Goal: Task Accomplishment & Management: Manage account settings

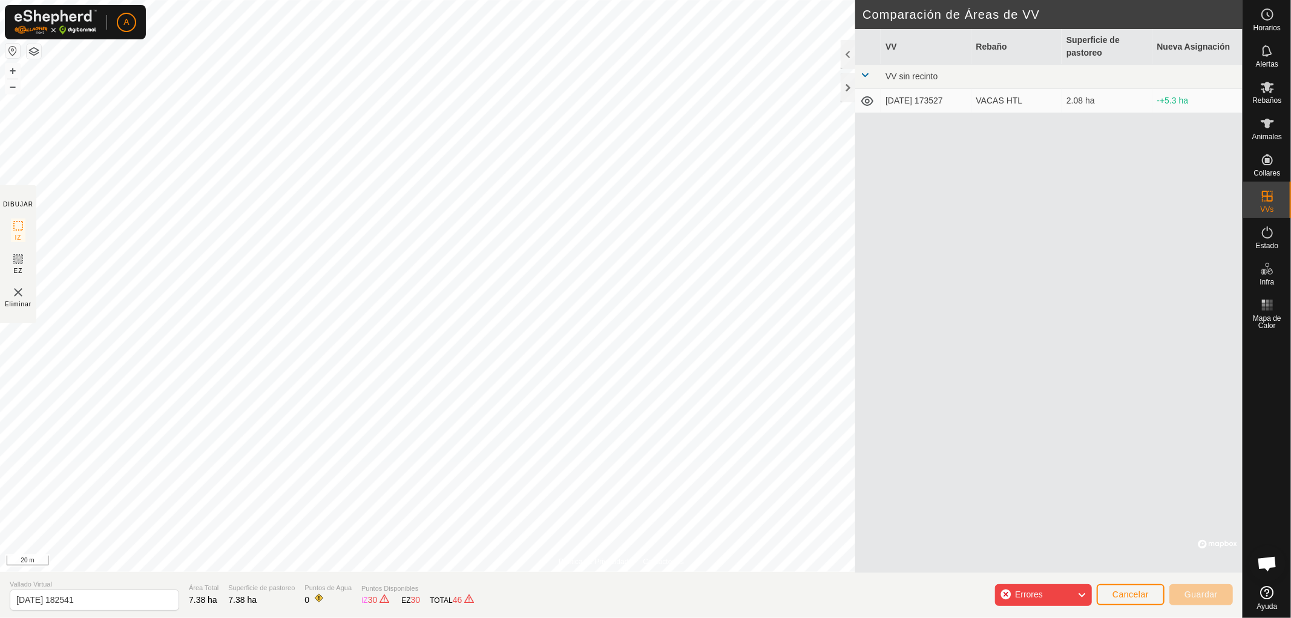
click at [1085, 595] on icon at bounding box center [1082, 595] width 10 height 16
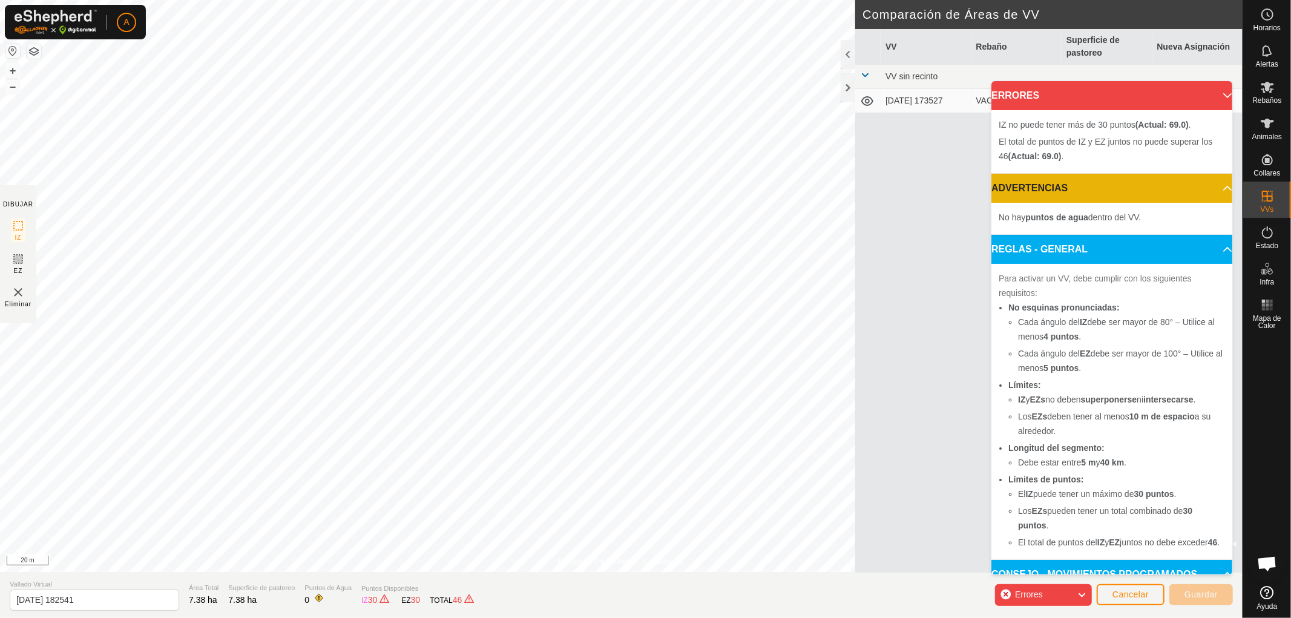
click at [1085, 595] on icon at bounding box center [1082, 595] width 10 height 16
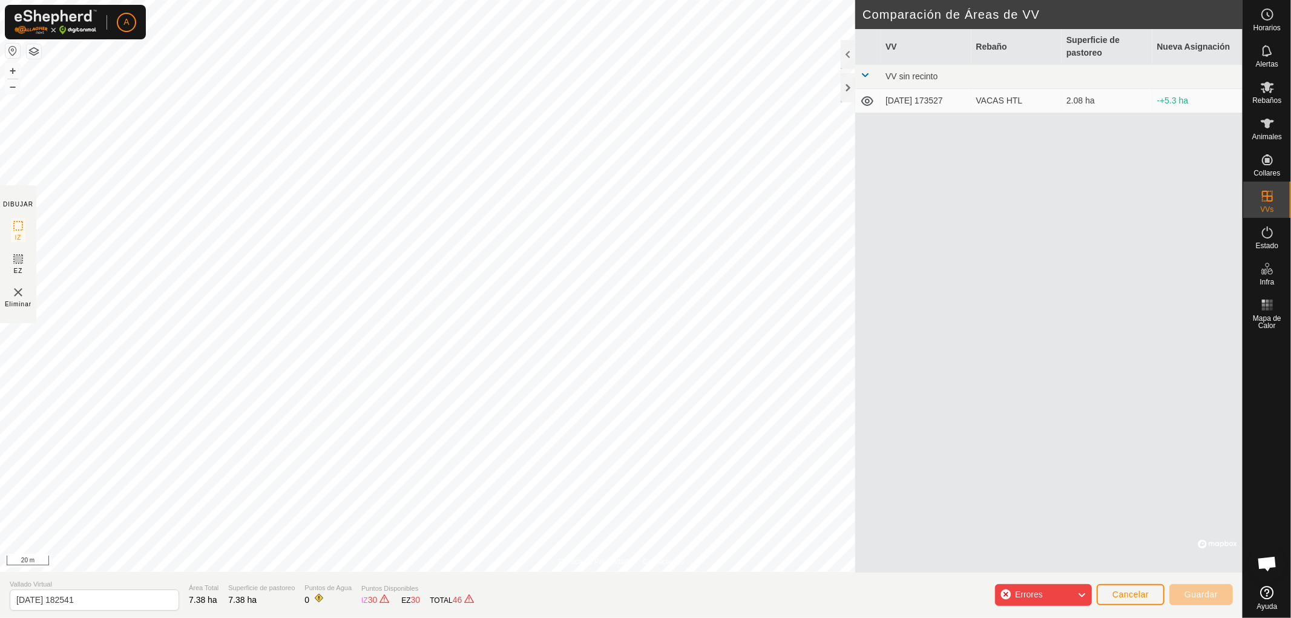
click at [383, 617] on html "A Horarios Alertas Rebaños Animales Collares VVs Estado Infra Mapa de Calor Ayu…" at bounding box center [645, 309] width 1291 height 618
click at [335, 617] on html "A Horarios Alertas Rebaños Animales Collares VVs Estado Infra Mapa de Calor Ayu…" at bounding box center [645, 309] width 1291 height 618
click at [457, 602] on div "Política de Privacidad Contáctenos + – ⇧ i © Mapbox , © OpenStreetMap , Improve…" at bounding box center [621, 309] width 1243 height 618
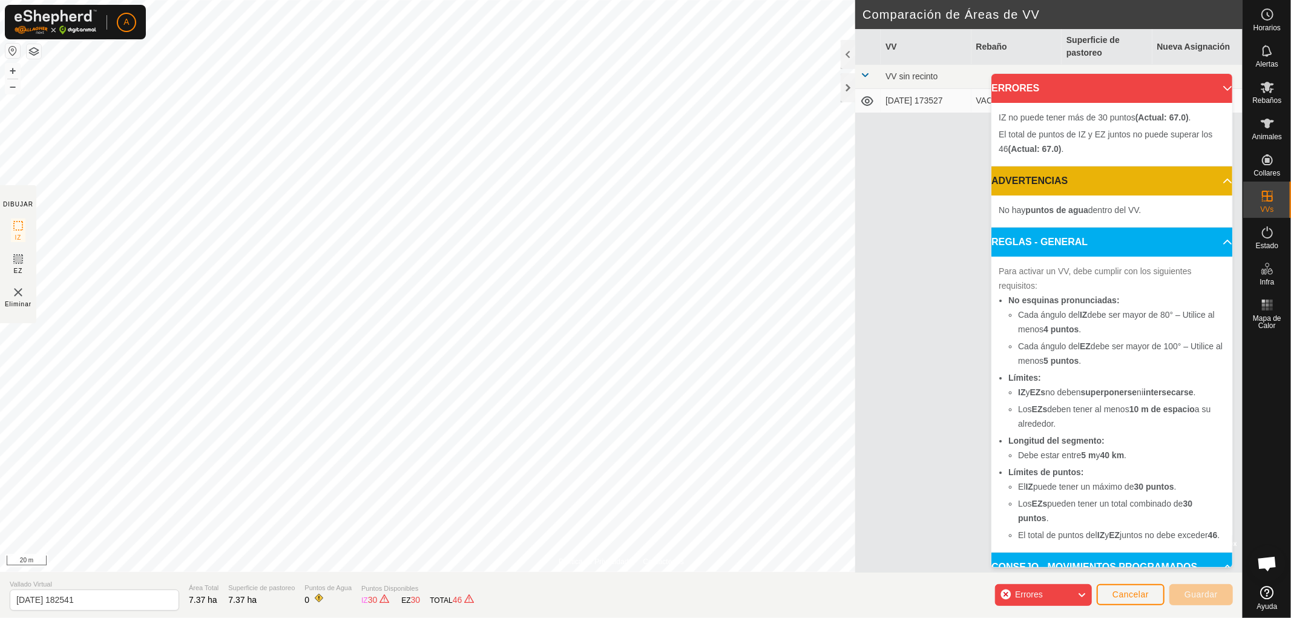
click at [566, 0] on html "A Horarios Alertas Rebaños Animales Collares VVs Estado Infra Mapa de Calor Ayu…" at bounding box center [645, 309] width 1291 height 618
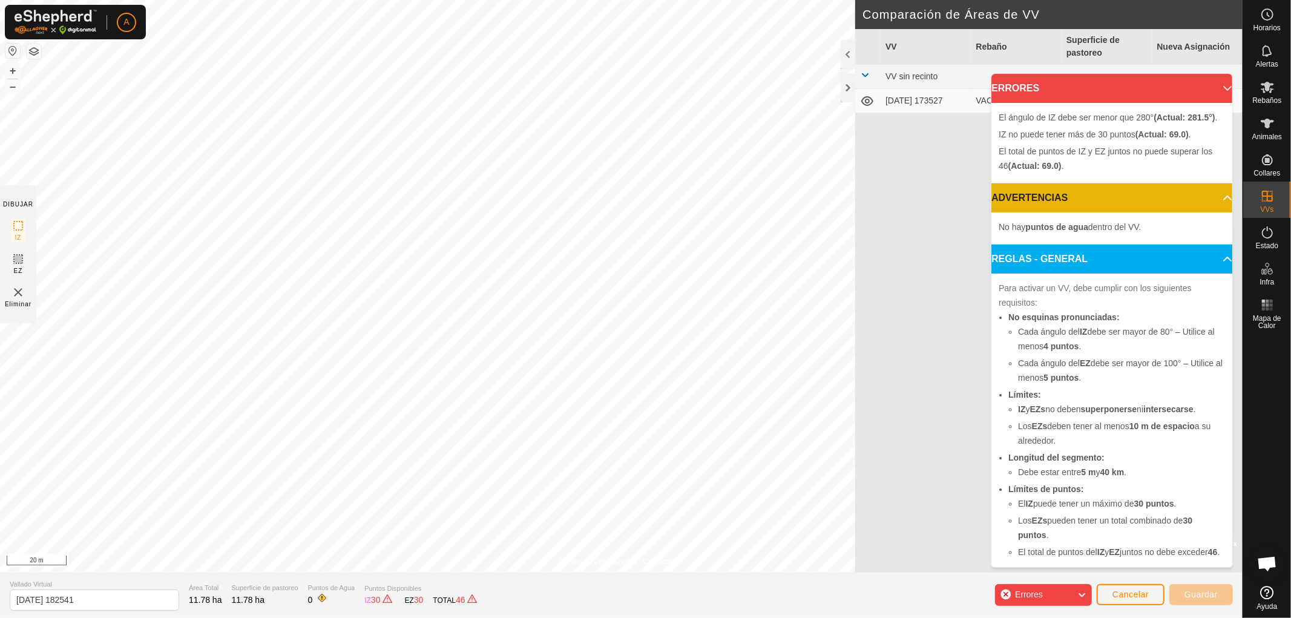
click at [623, 0] on html "A Horarios Alertas Rebaños Animales Collares VVs Estado Infra Mapa de Calor Ayu…" at bounding box center [645, 309] width 1291 height 618
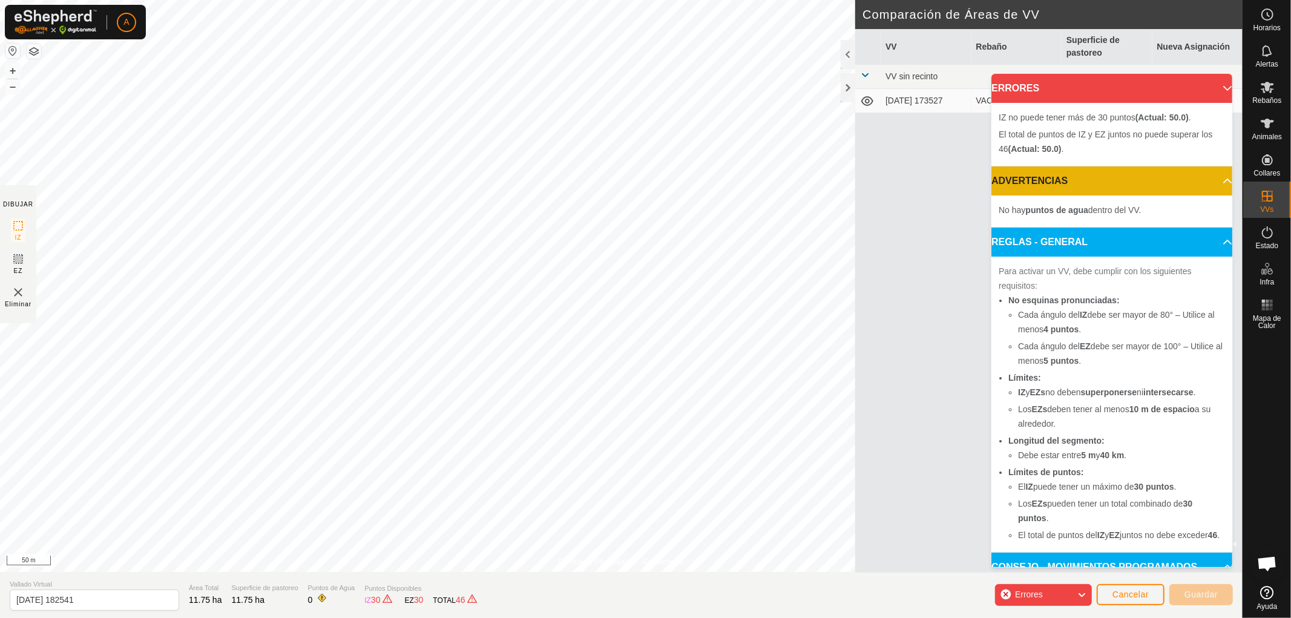
click at [340, 595] on div "Política de Privacidad Contáctenos + – ⇧ i © Mapbox , © OpenStreetMap , Improve…" at bounding box center [621, 309] width 1243 height 618
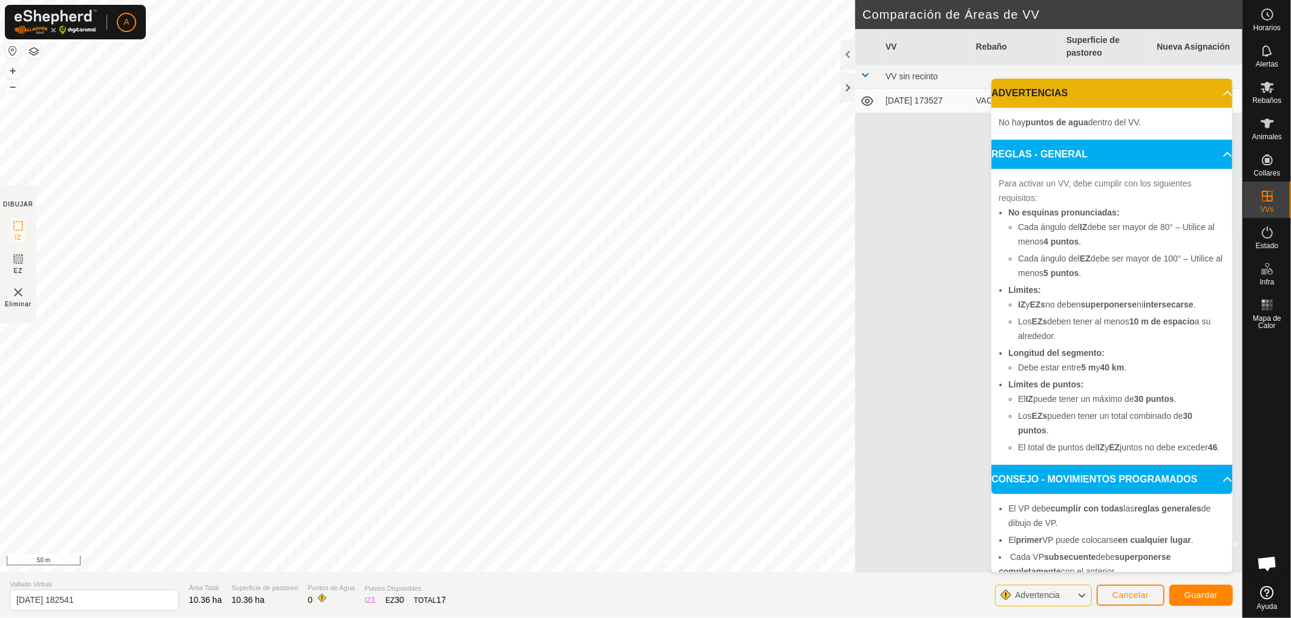
click at [1056, 597] on span "Advertencia" at bounding box center [1037, 595] width 45 height 10
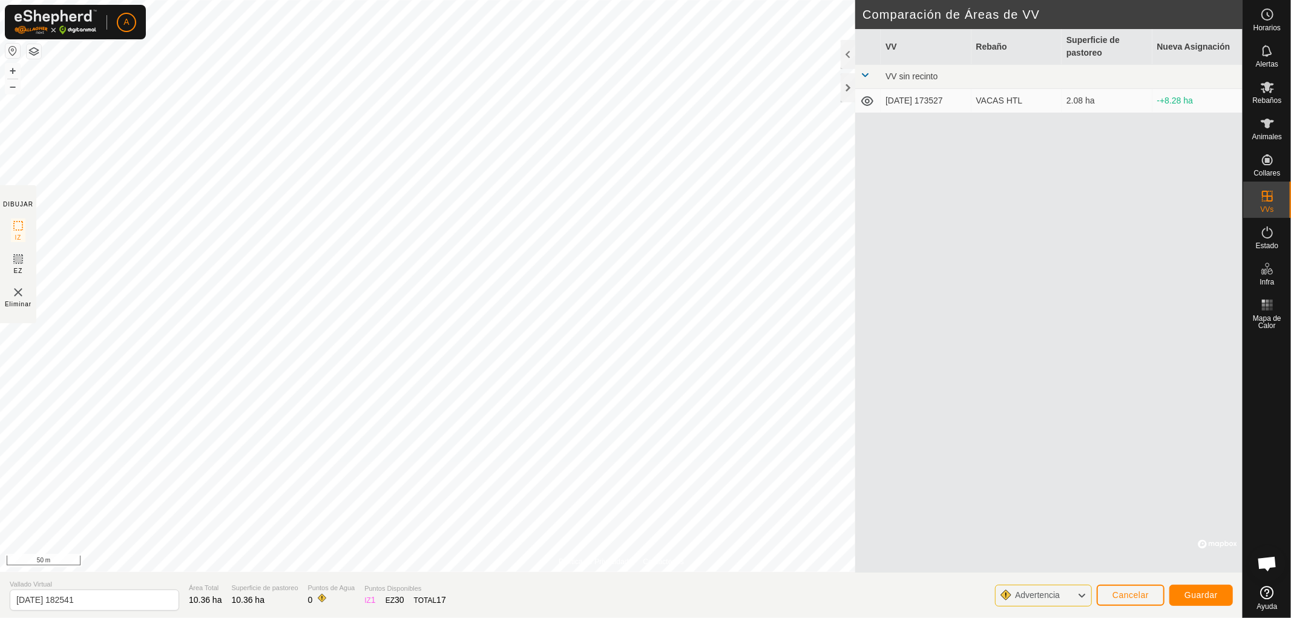
click at [1056, 597] on span "Advertencia" at bounding box center [1037, 595] width 45 height 10
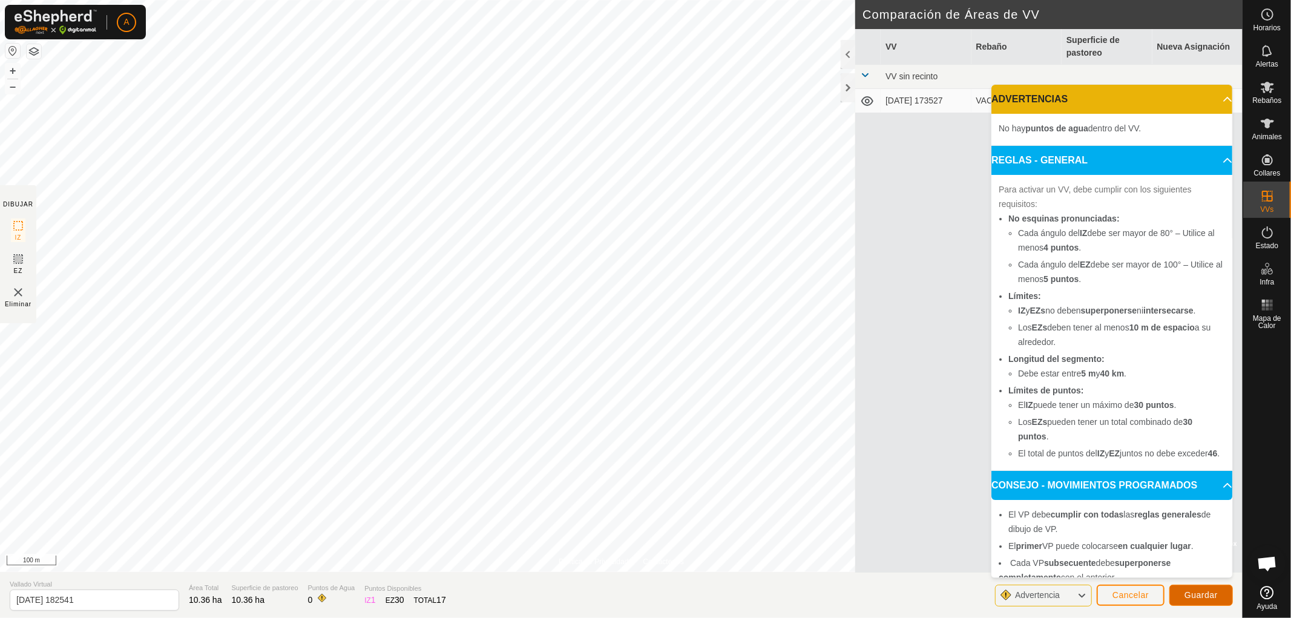
click at [1203, 598] on span "Guardar" at bounding box center [1201, 595] width 33 height 10
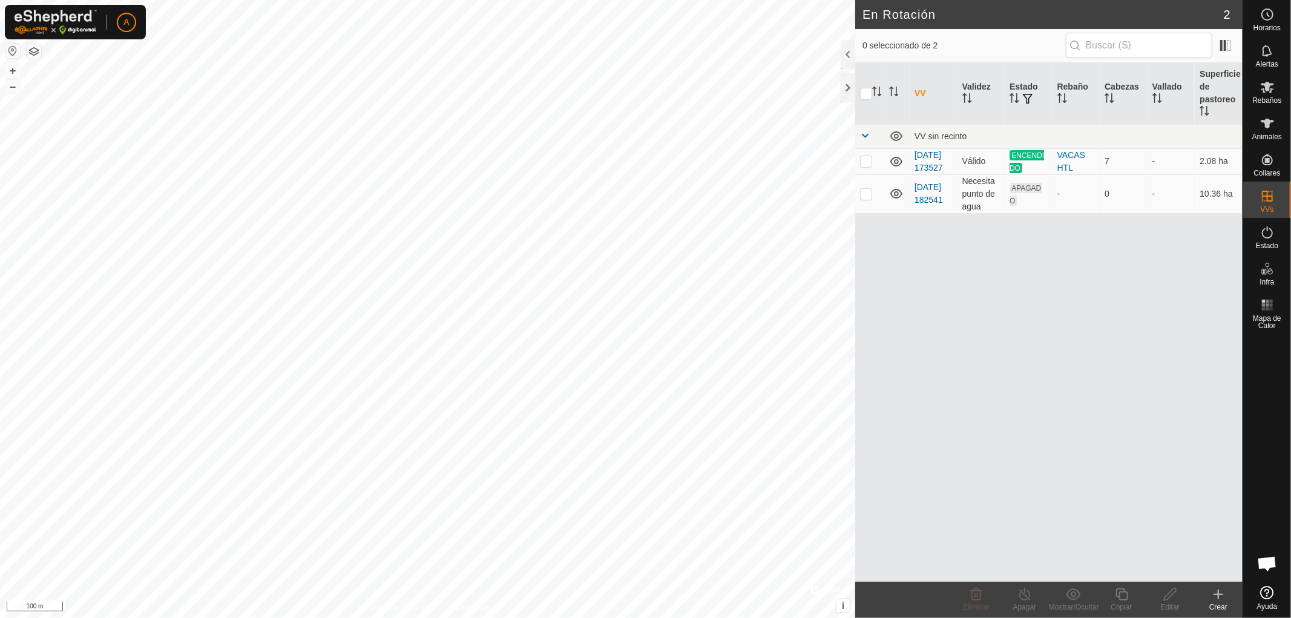
click at [898, 28] on div "En Rotación 2 0 seleccionado de 2 VV Validez Estado Rebaño Cabezas Vallado Supe…" at bounding box center [621, 309] width 1243 height 618
click at [766, 0] on html "A Horarios Alertas Rebaños Animales Collares VVs Estado Infra Mapa de Calor Ayu…" at bounding box center [645, 309] width 1291 height 618
click at [1263, 233] on icon at bounding box center [1267, 232] width 15 height 15
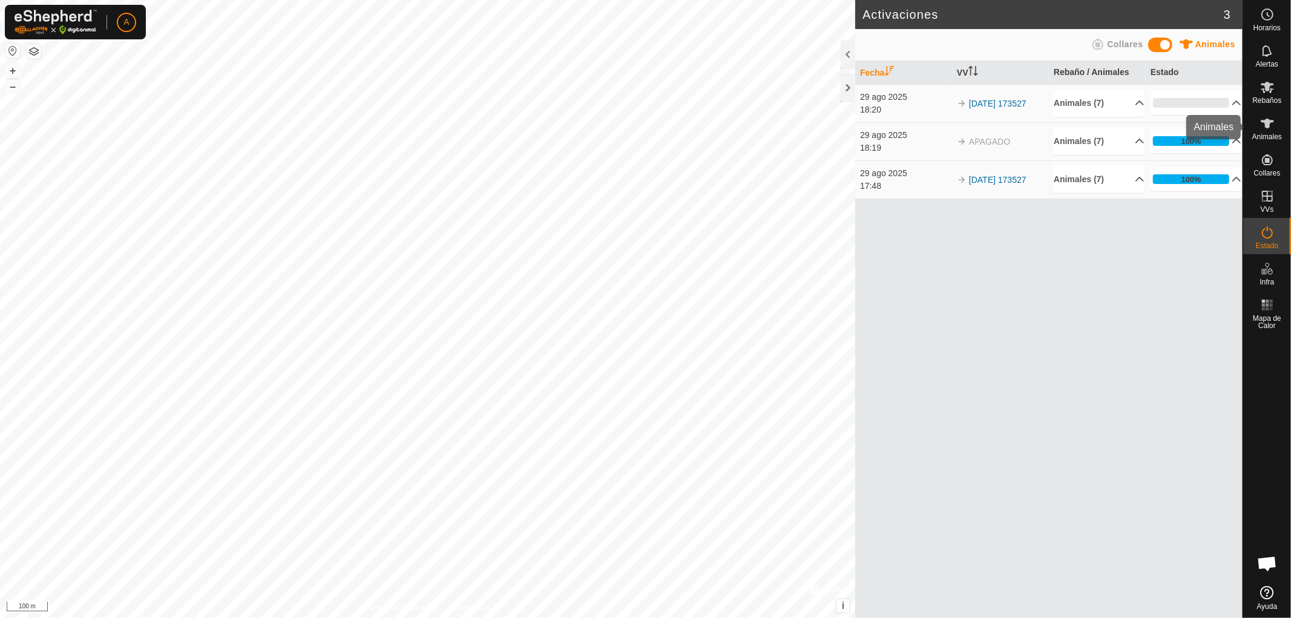
click at [1277, 125] on es-animals-svg-icon at bounding box center [1268, 123] width 22 height 19
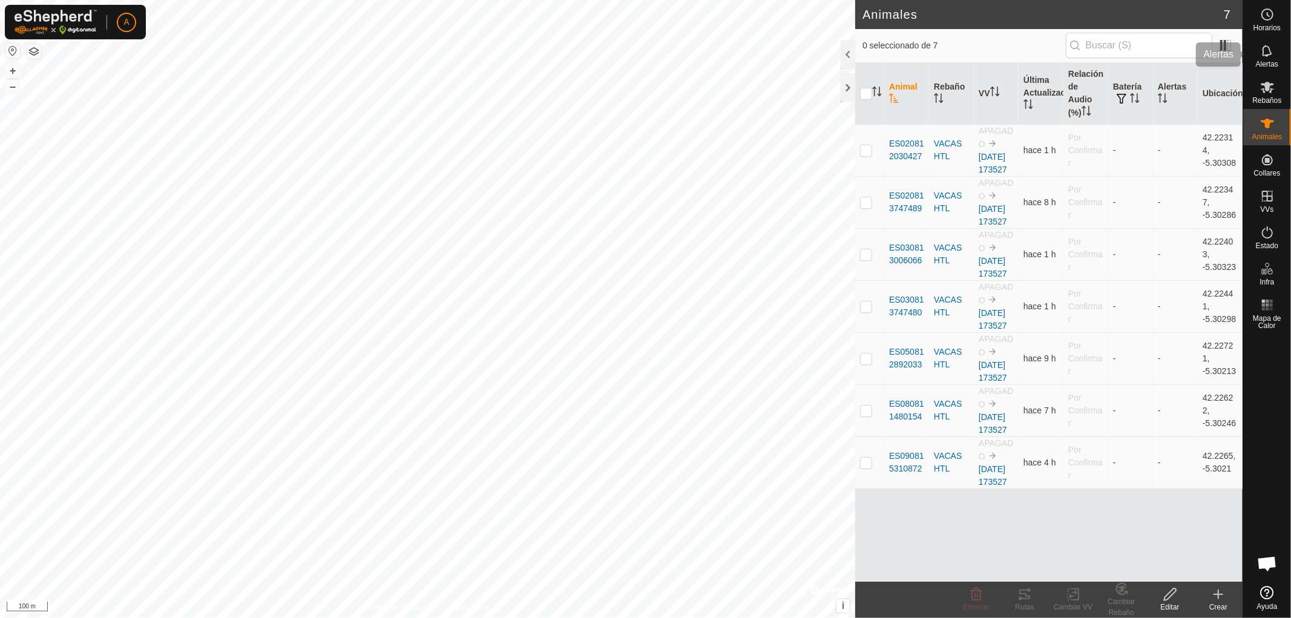
click at [1265, 50] on icon at bounding box center [1267, 51] width 15 height 15
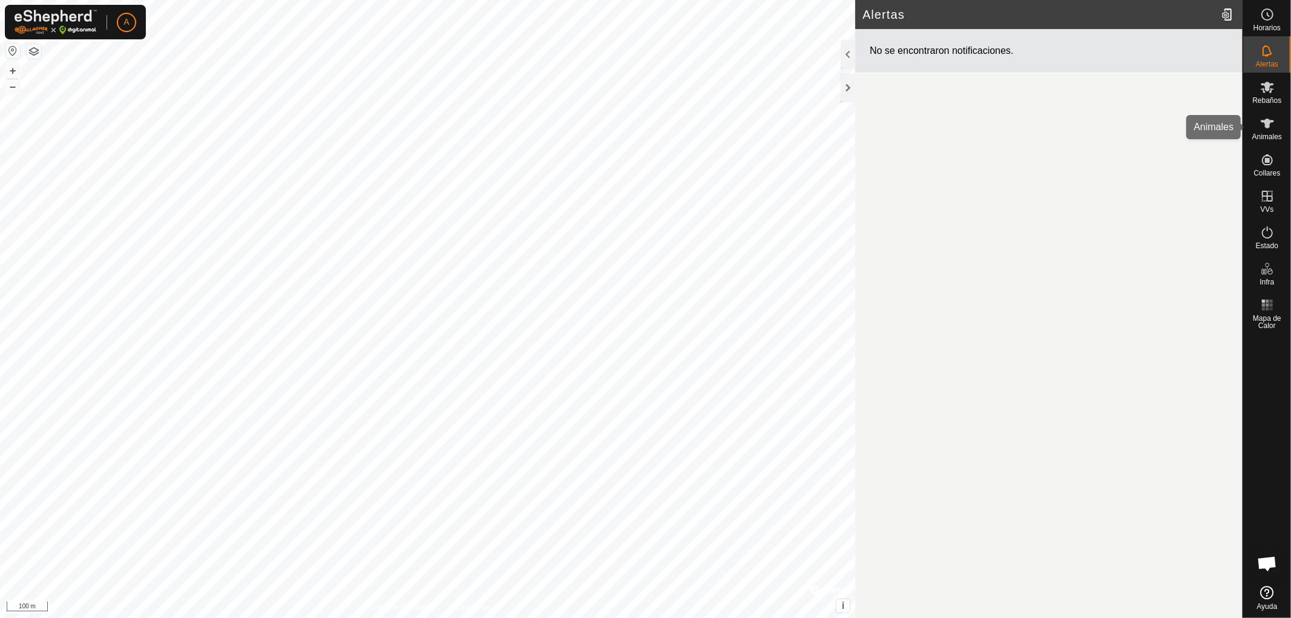
click at [1266, 123] on icon at bounding box center [1267, 124] width 13 height 10
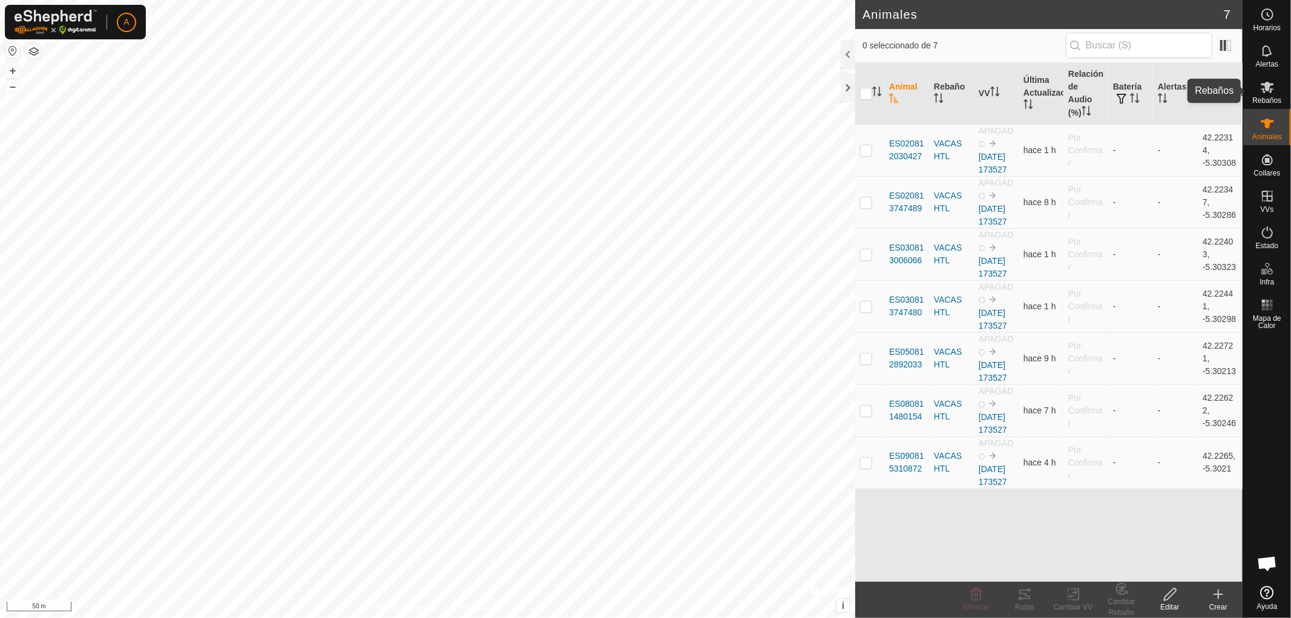
click at [1267, 88] on icon at bounding box center [1267, 88] width 13 height 12
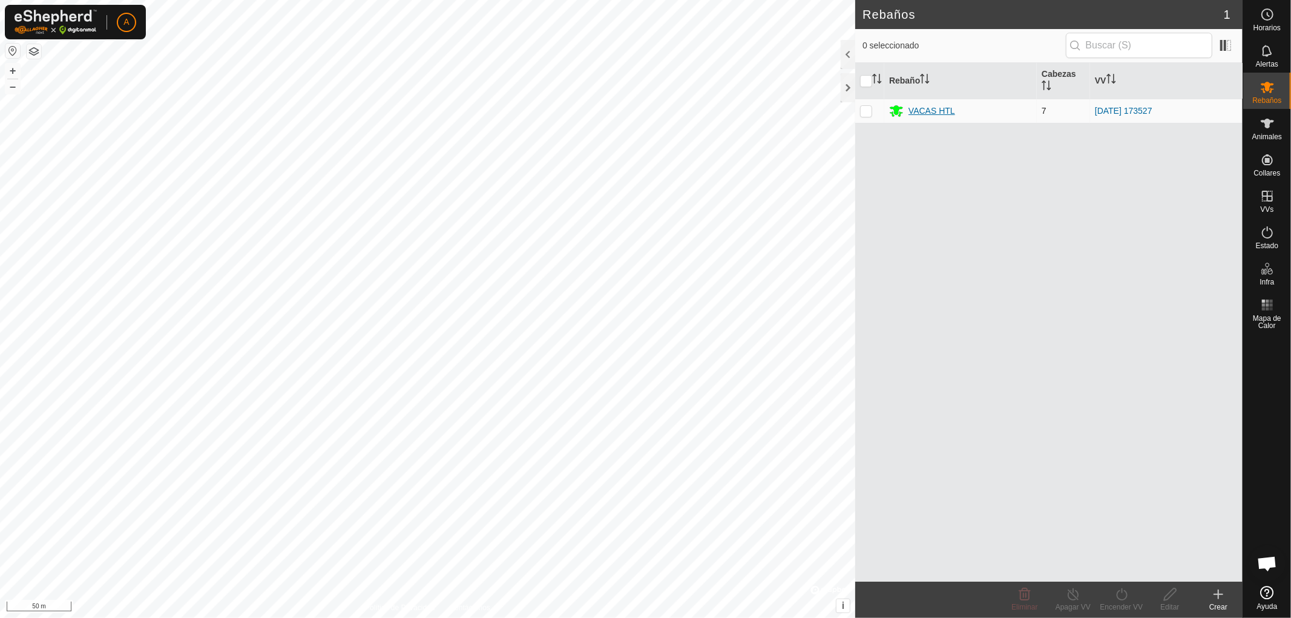
click at [893, 113] on icon at bounding box center [896, 111] width 15 height 15
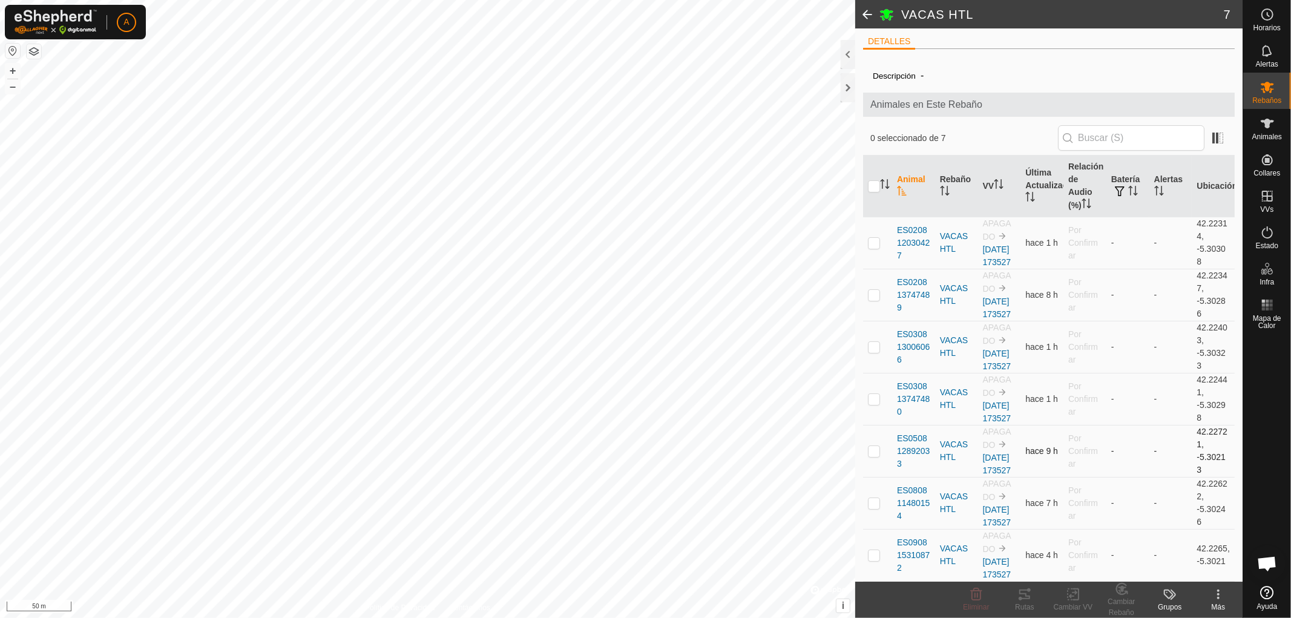
scroll to position [94, 0]
click at [1217, 595] on icon at bounding box center [1218, 594] width 15 height 15
click at [1162, 570] on link "Editar Detalle del Rebaño" at bounding box center [1171, 568] width 139 height 24
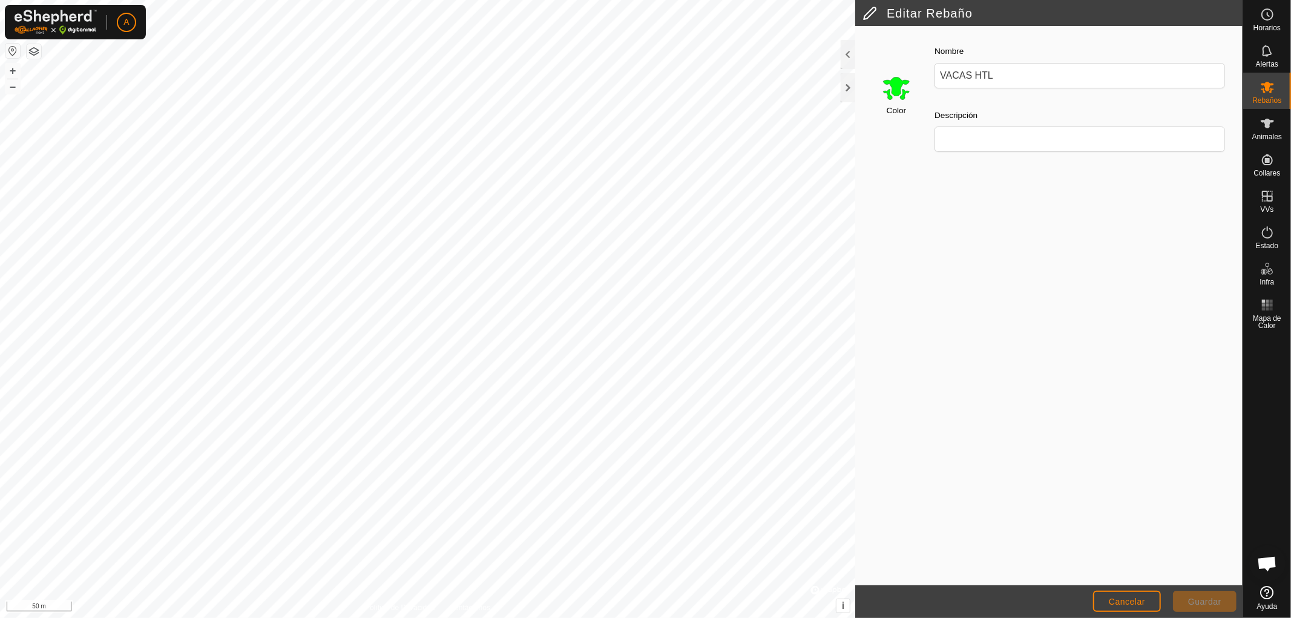
click at [1197, 604] on span "Guardar" at bounding box center [1204, 602] width 33 height 10
